Goal: Transaction & Acquisition: Book appointment/travel/reservation

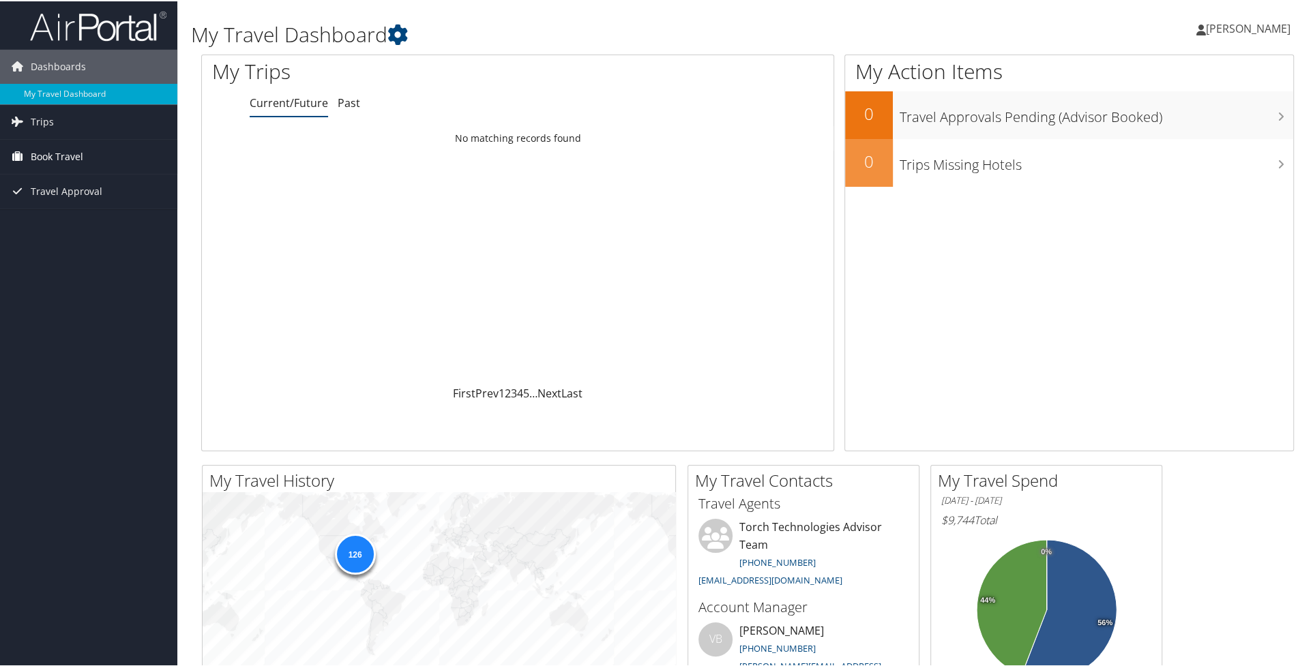
click at [61, 155] on span "Book Travel" at bounding box center [57, 155] width 53 height 34
click at [52, 218] on link "Book/Manage Online Trips" at bounding box center [88, 223] width 177 height 20
